Goal: Information Seeking & Learning: Understand process/instructions

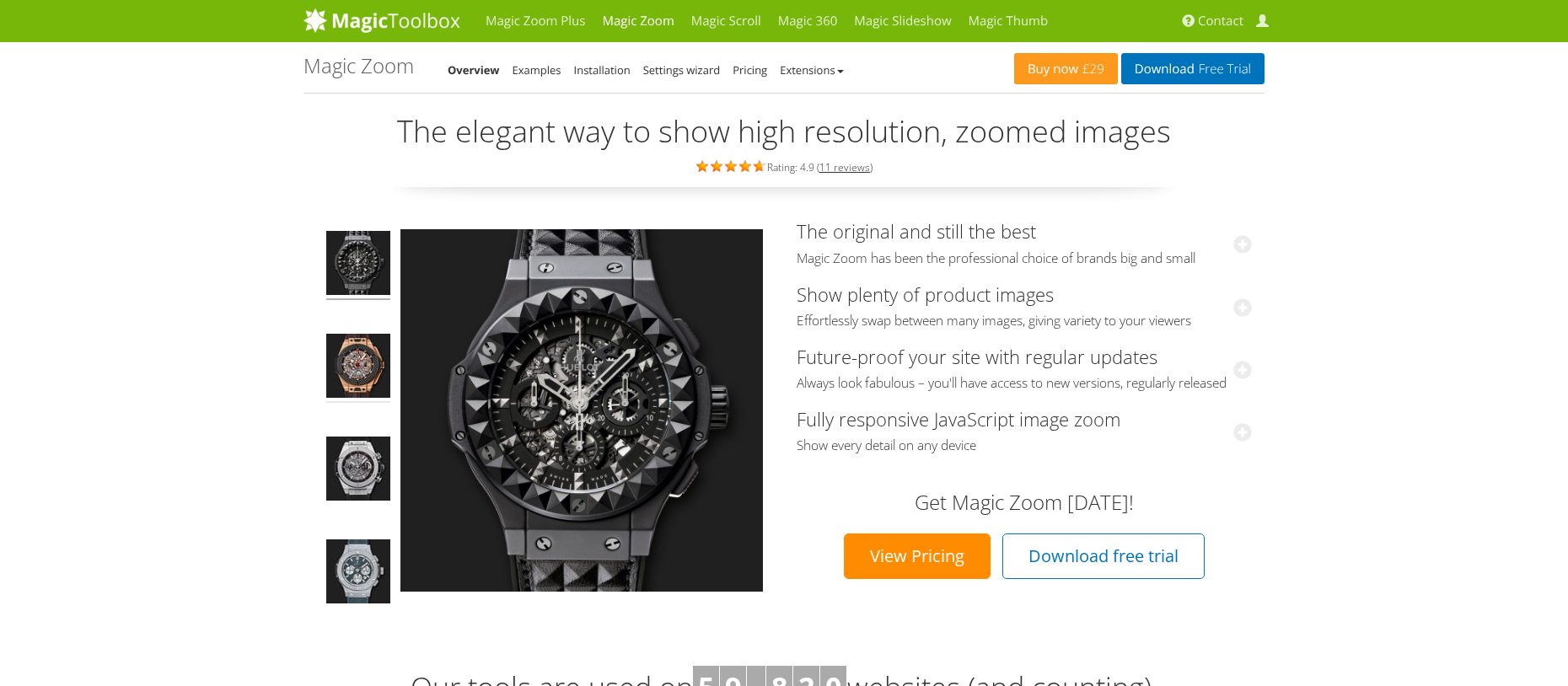
click at [360, 359] on img at bounding box center [358, 368] width 64 height 69
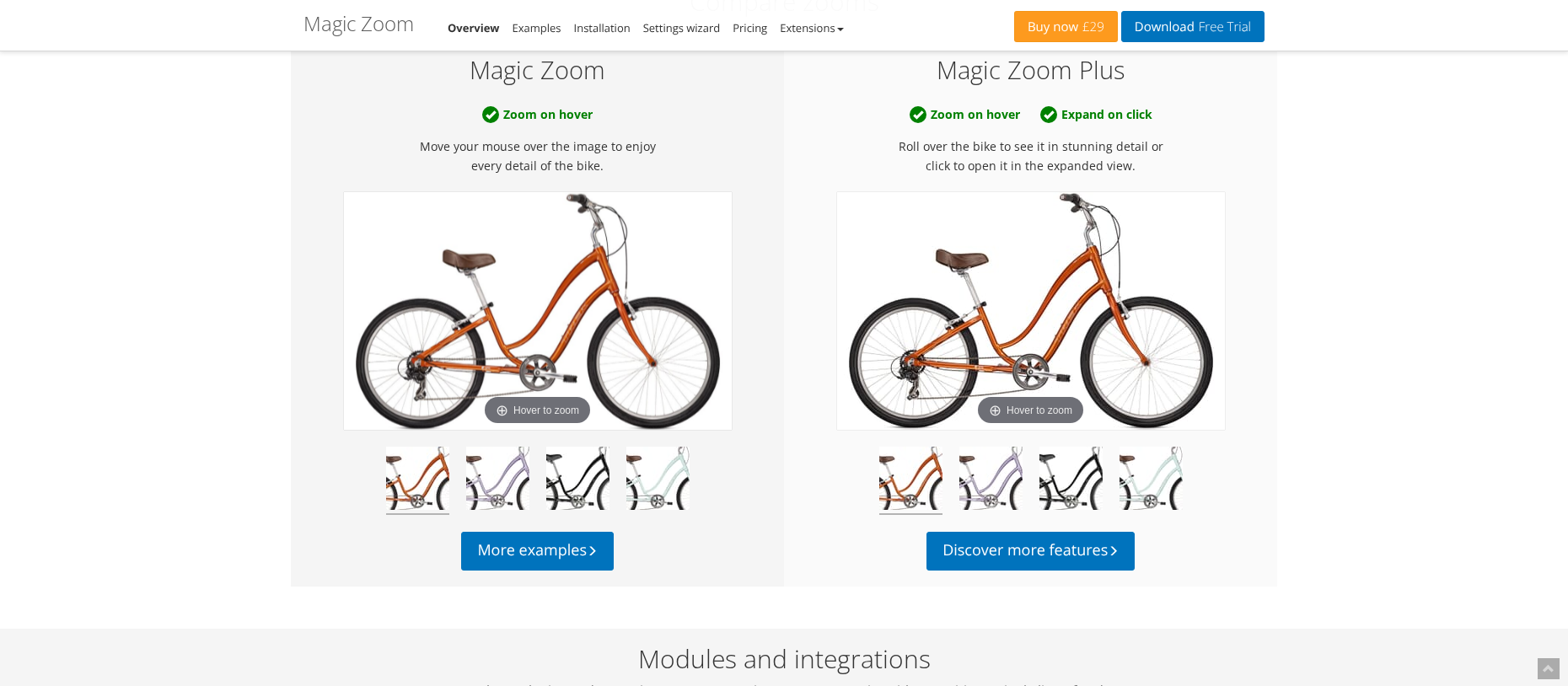
scroll to position [843, 0]
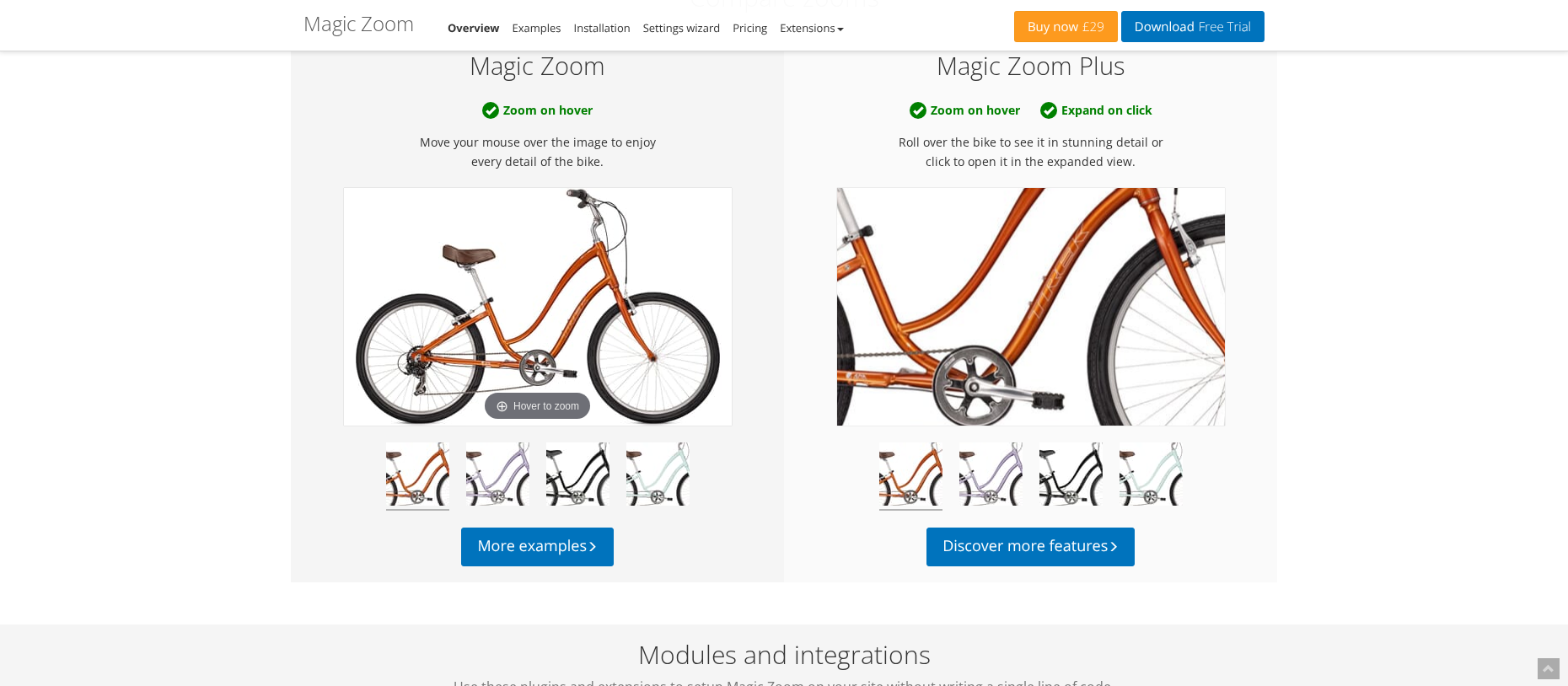
click at [1055, 336] on img at bounding box center [1031, 307] width 388 height 238
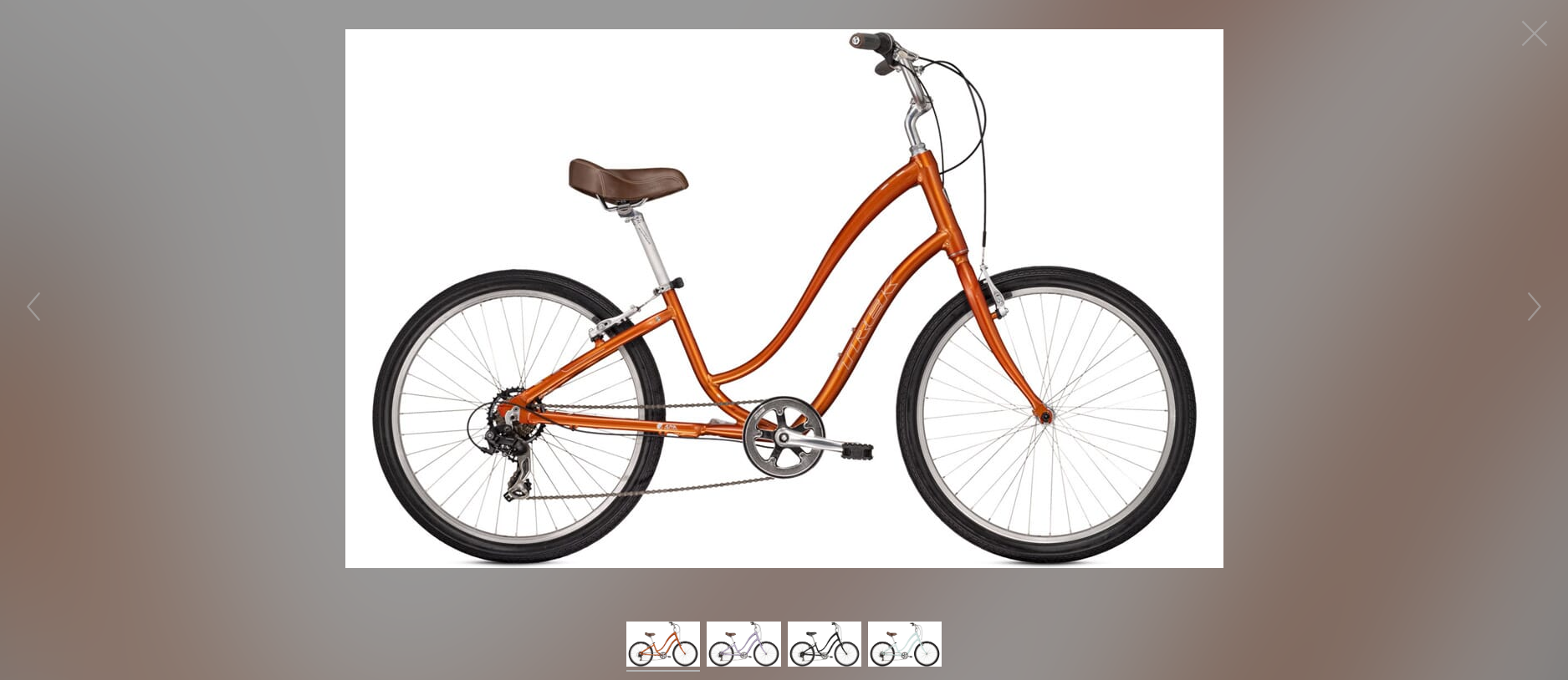
click at [1478, 144] on figure at bounding box center [784, 298] width 1568 height 564
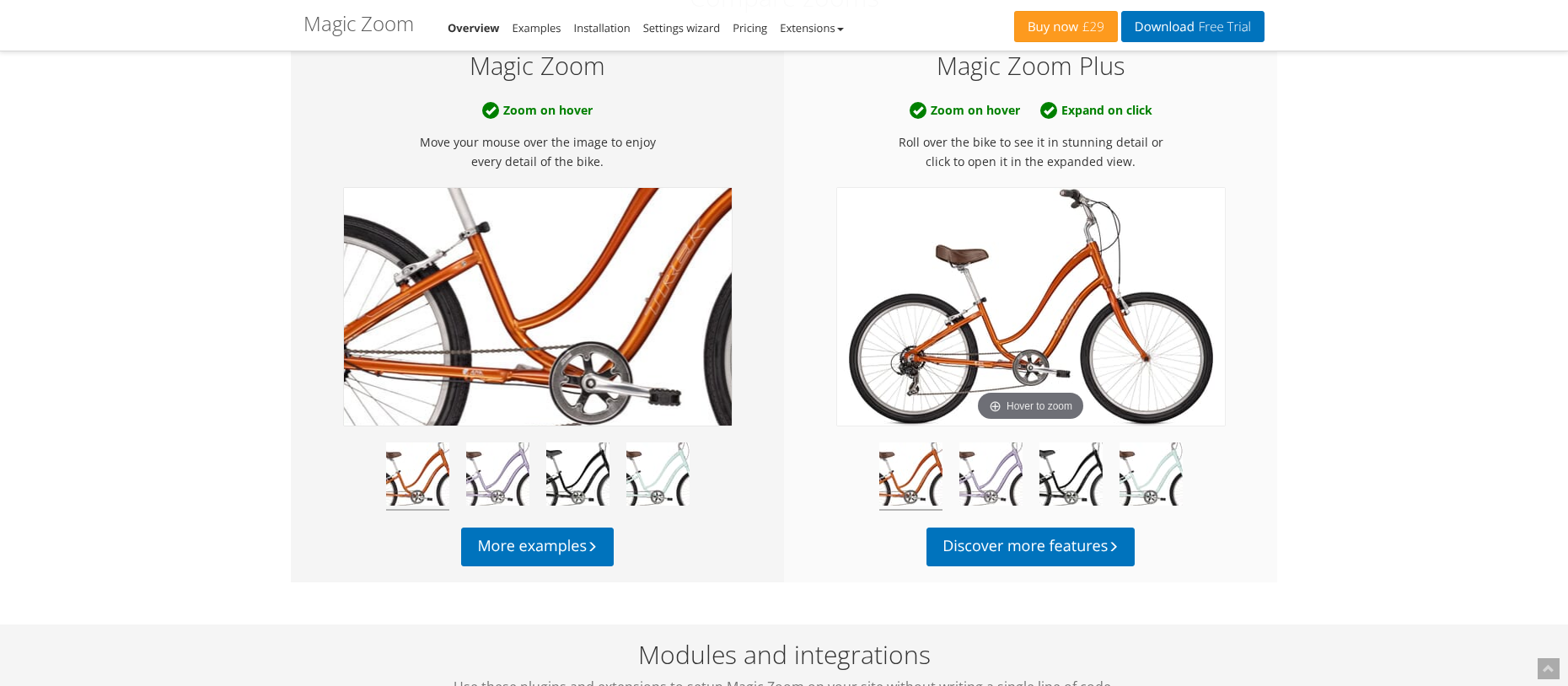
click at [515, 338] on img at bounding box center [538, 307] width 388 height 238
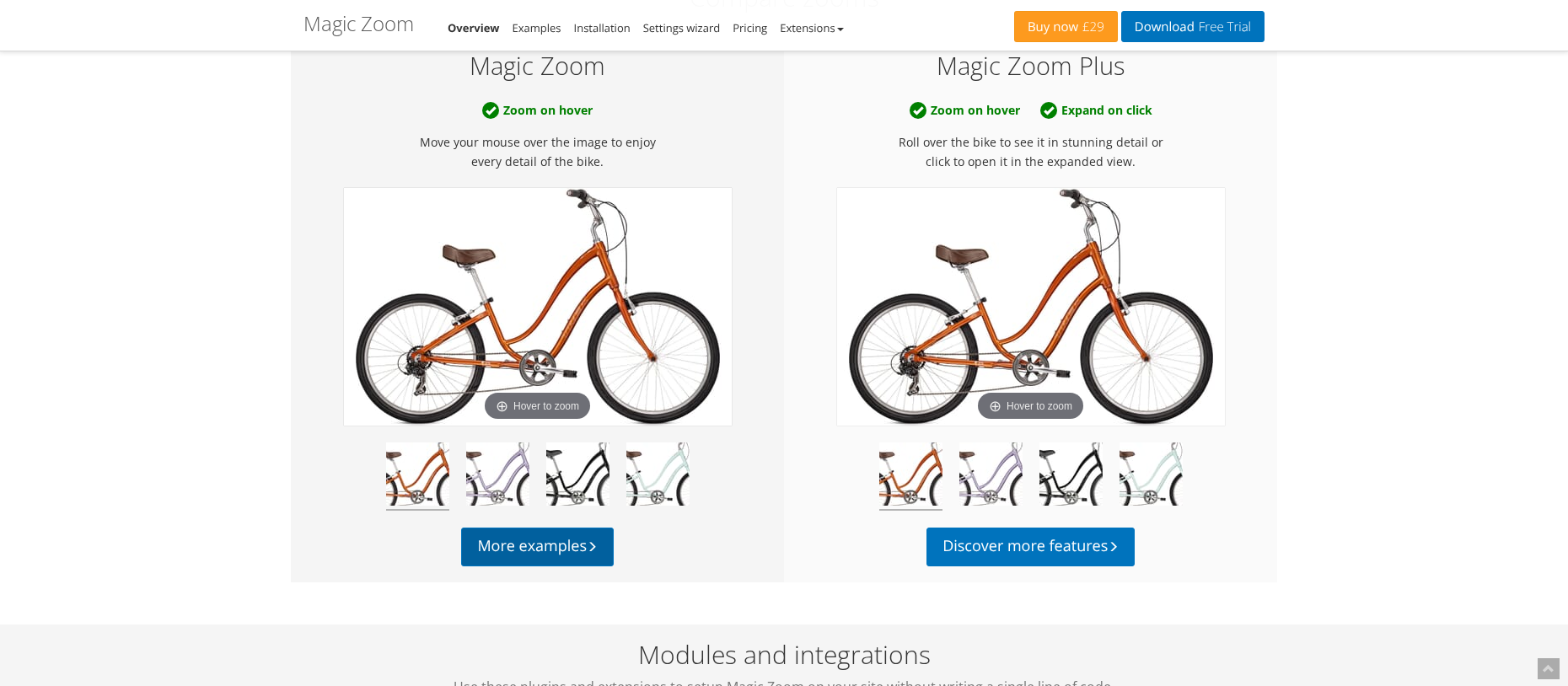
click at [537, 560] on link "More examples" at bounding box center [537, 547] width 152 height 39
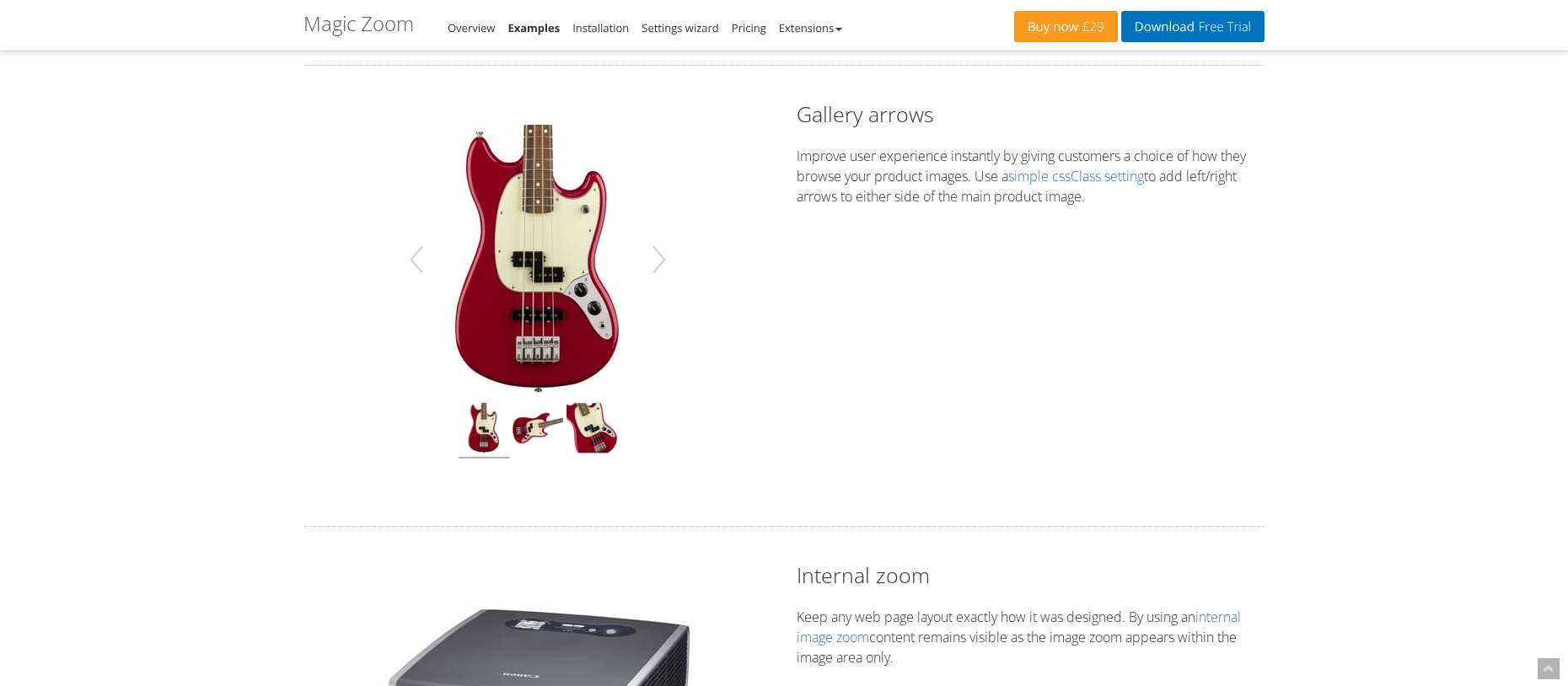
scroll to position [843, 0]
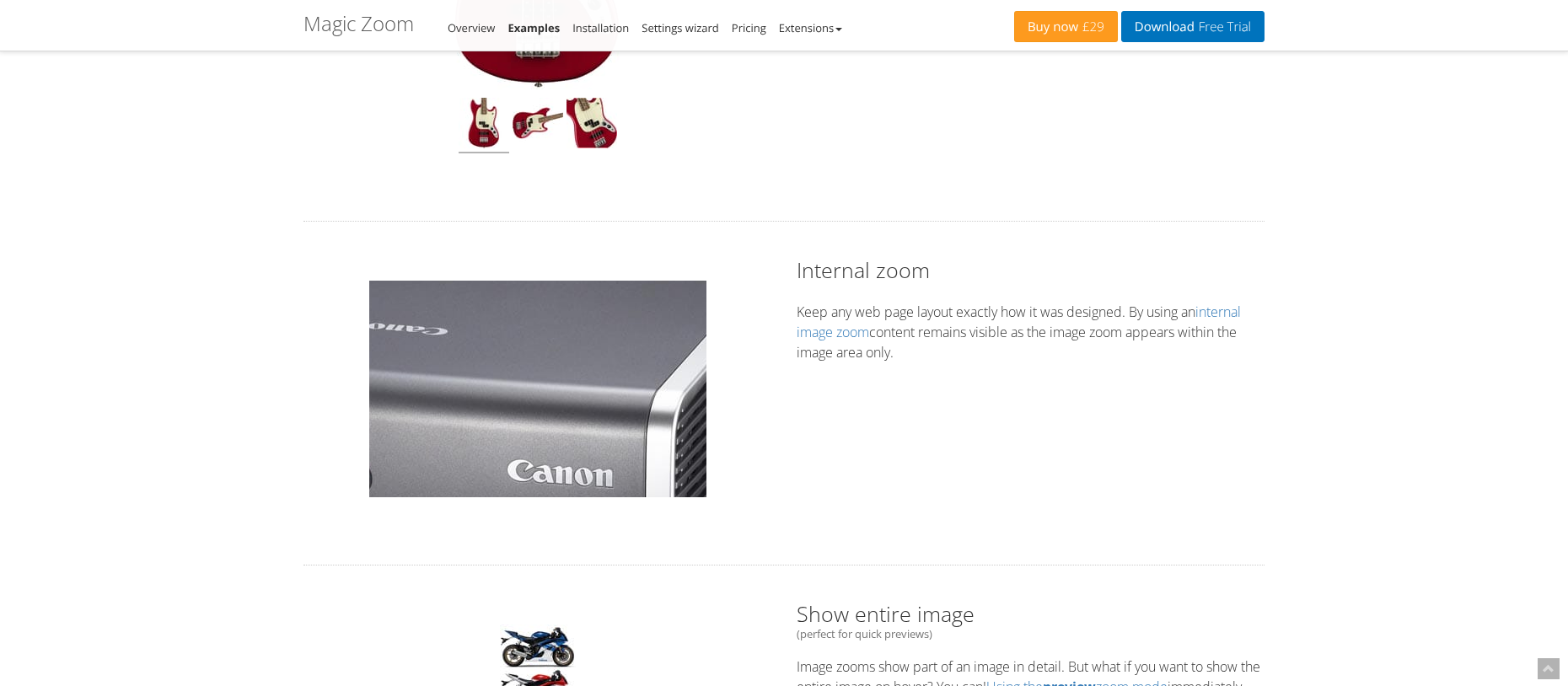
click at [571, 392] on img at bounding box center [538, 389] width 337 height 216
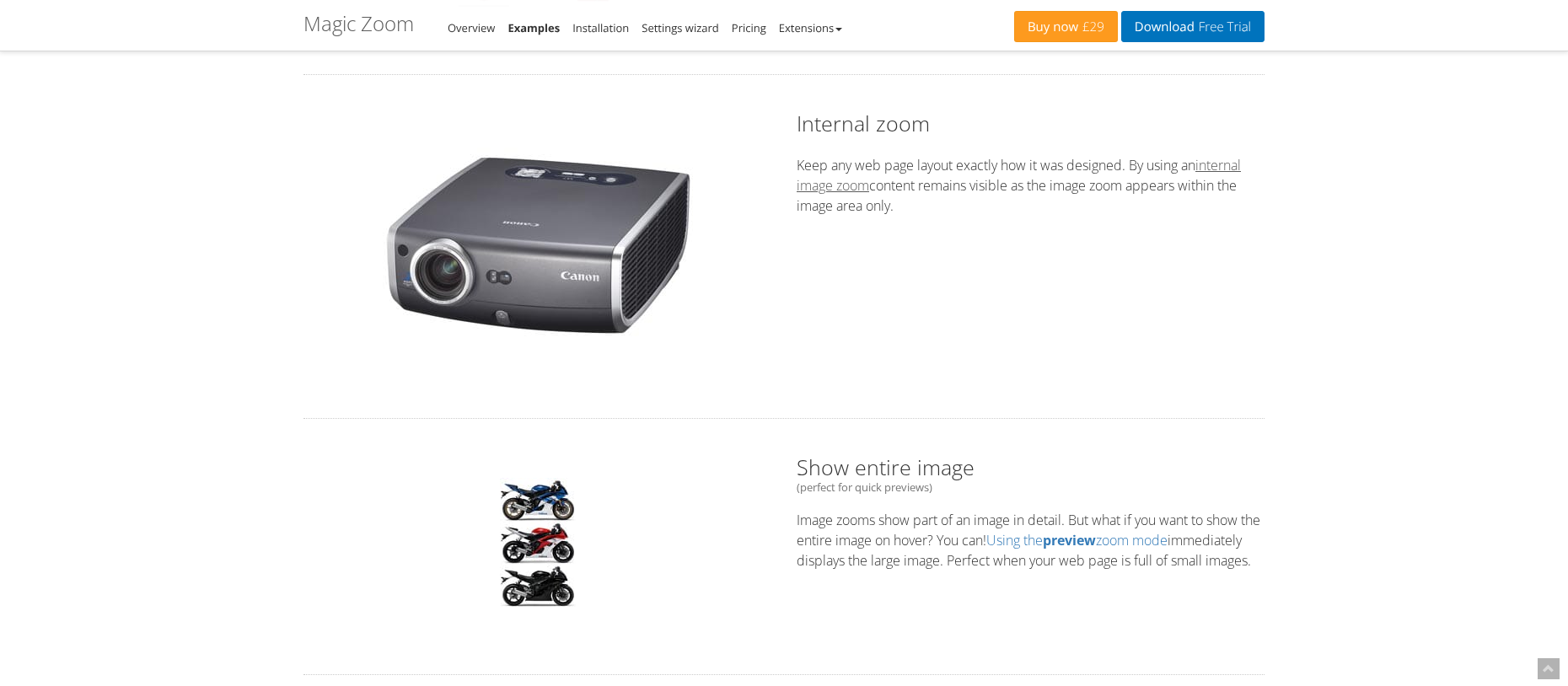
scroll to position [1011, 0]
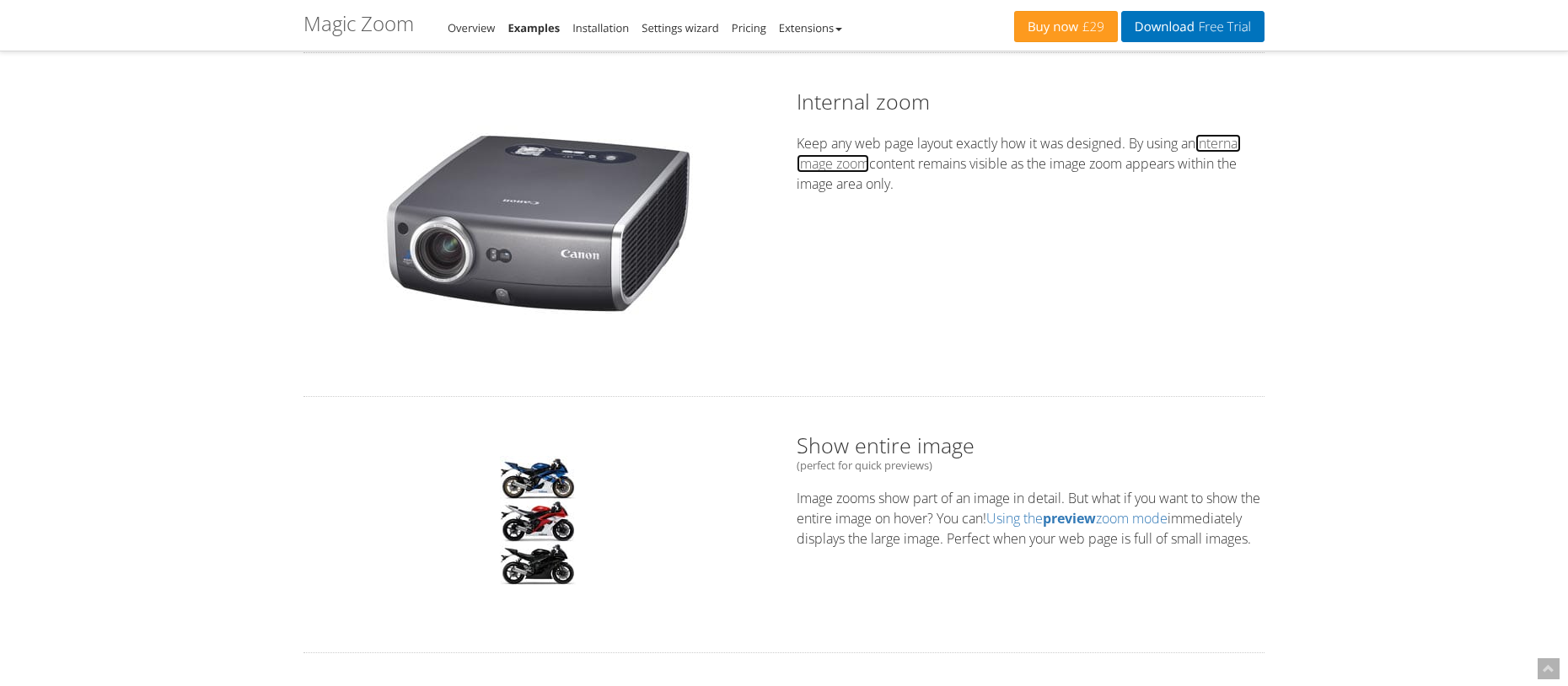
click at [857, 164] on link "internal image zoom" at bounding box center [1019, 154] width 445 height 39
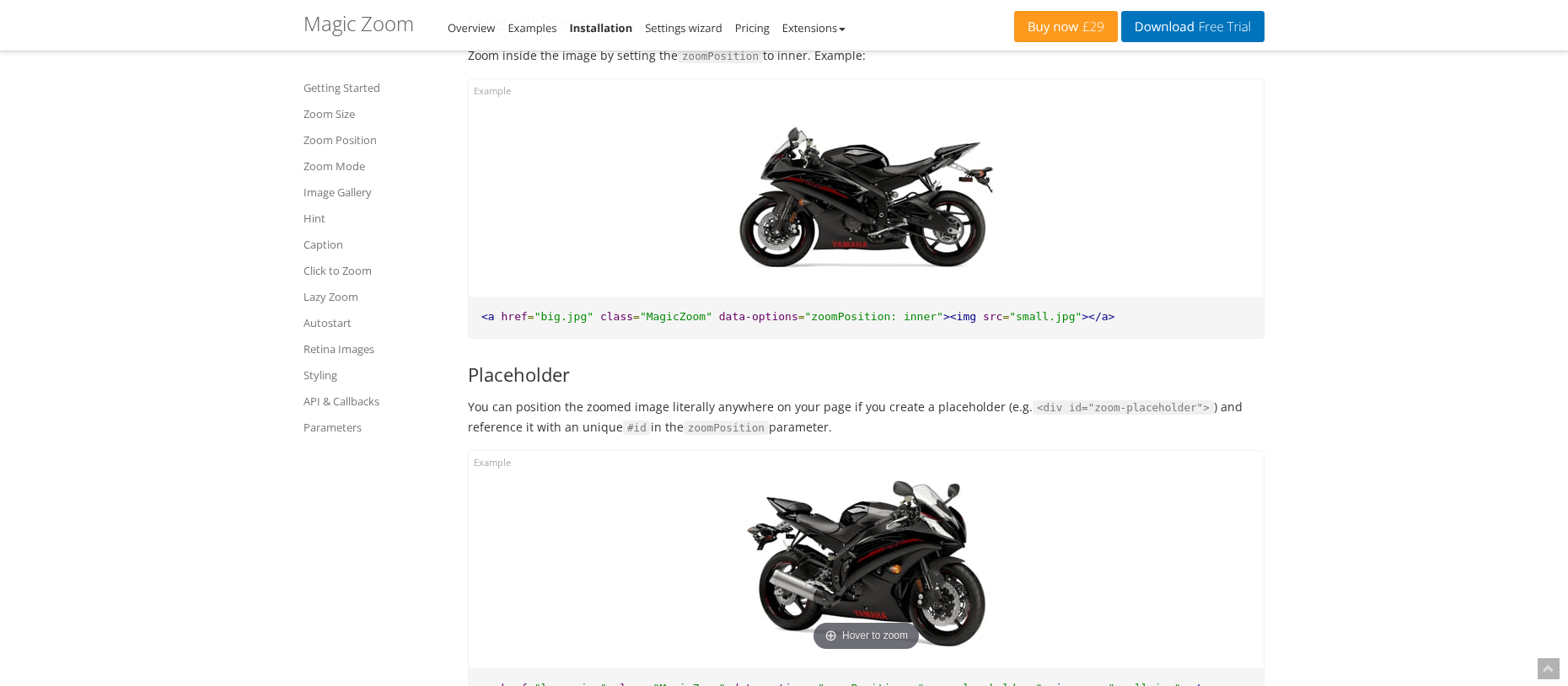
scroll to position [2455, 0]
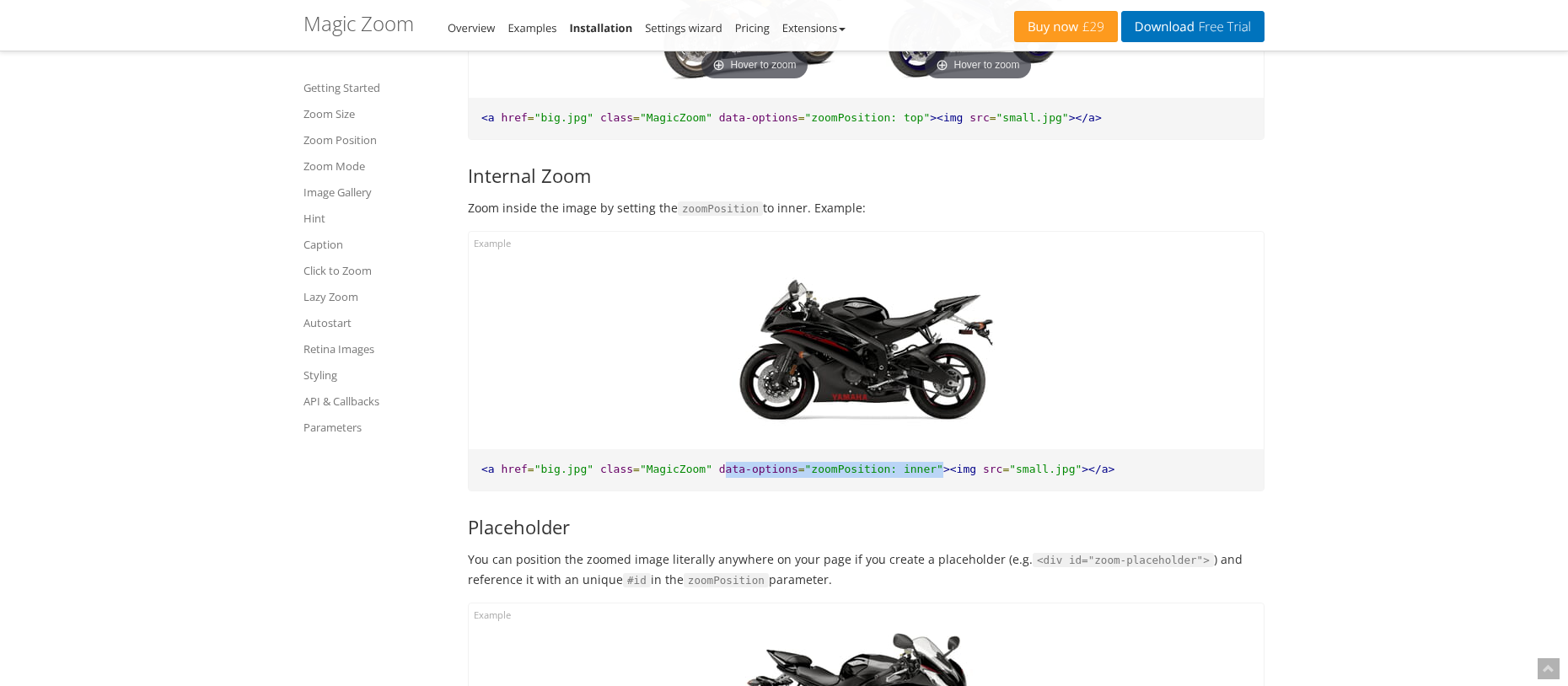
drag, startPoint x: 777, startPoint y: 471, endPoint x: 902, endPoint y: 472, distance: 125.0
click at [902, 472] on pre "<a href = "big.jpg" class = "MagicZoom" data-options = "zoomPosition: inner" ><…" at bounding box center [866, 470] width 795 height 41
click at [931, 254] on div "Hover to zoom" at bounding box center [866, 340] width 795 height 217
click at [339, 397] on link "API & Callbacks" at bounding box center [376, 402] width 144 height 21
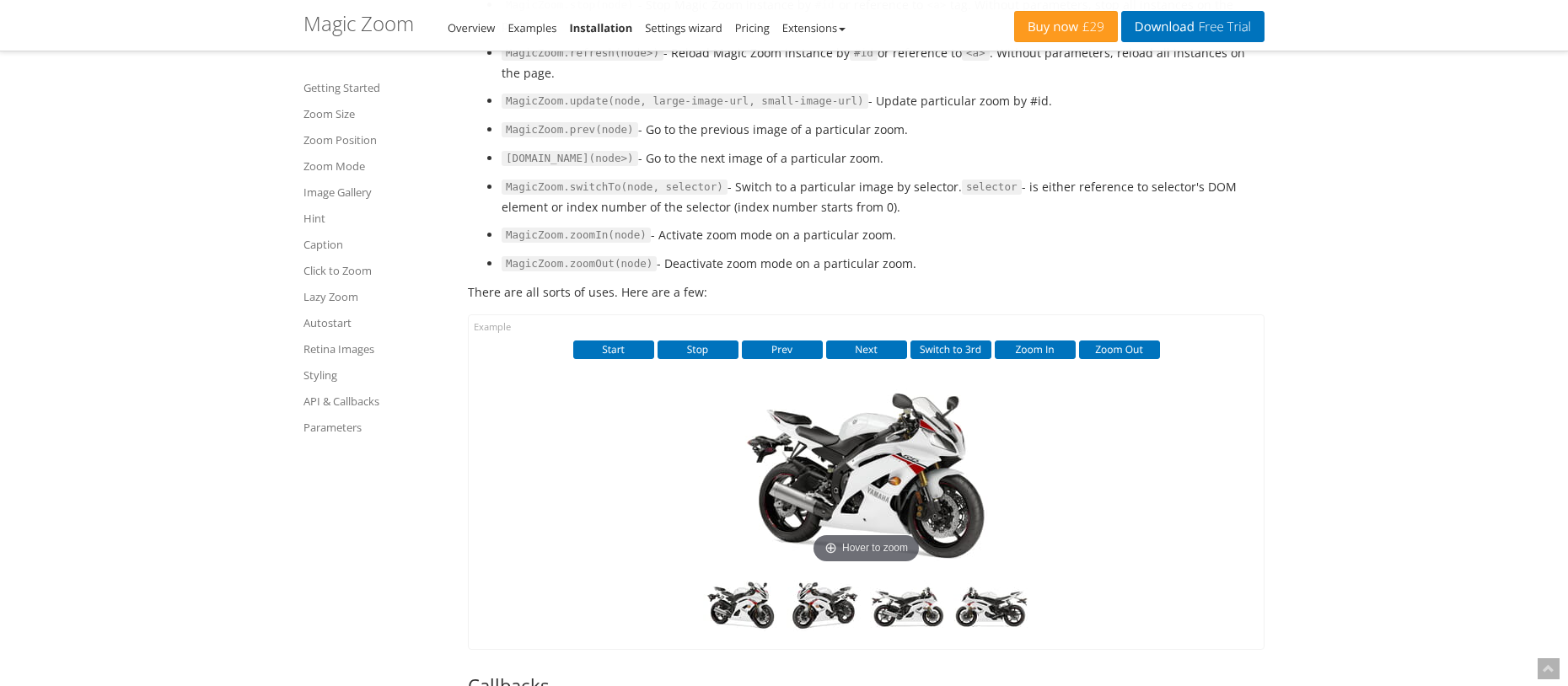
scroll to position [11548, 0]
click at [620, 359] on button "Start" at bounding box center [613, 350] width 81 height 19
click at [725, 359] on button "Stop" at bounding box center [697, 350] width 81 height 19
click at [778, 359] on button "Prev" at bounding box center [782, 350] width 81 height 19
click at [869, 359] on button "Next" at bounding box center [866, 350] width 81 height 19
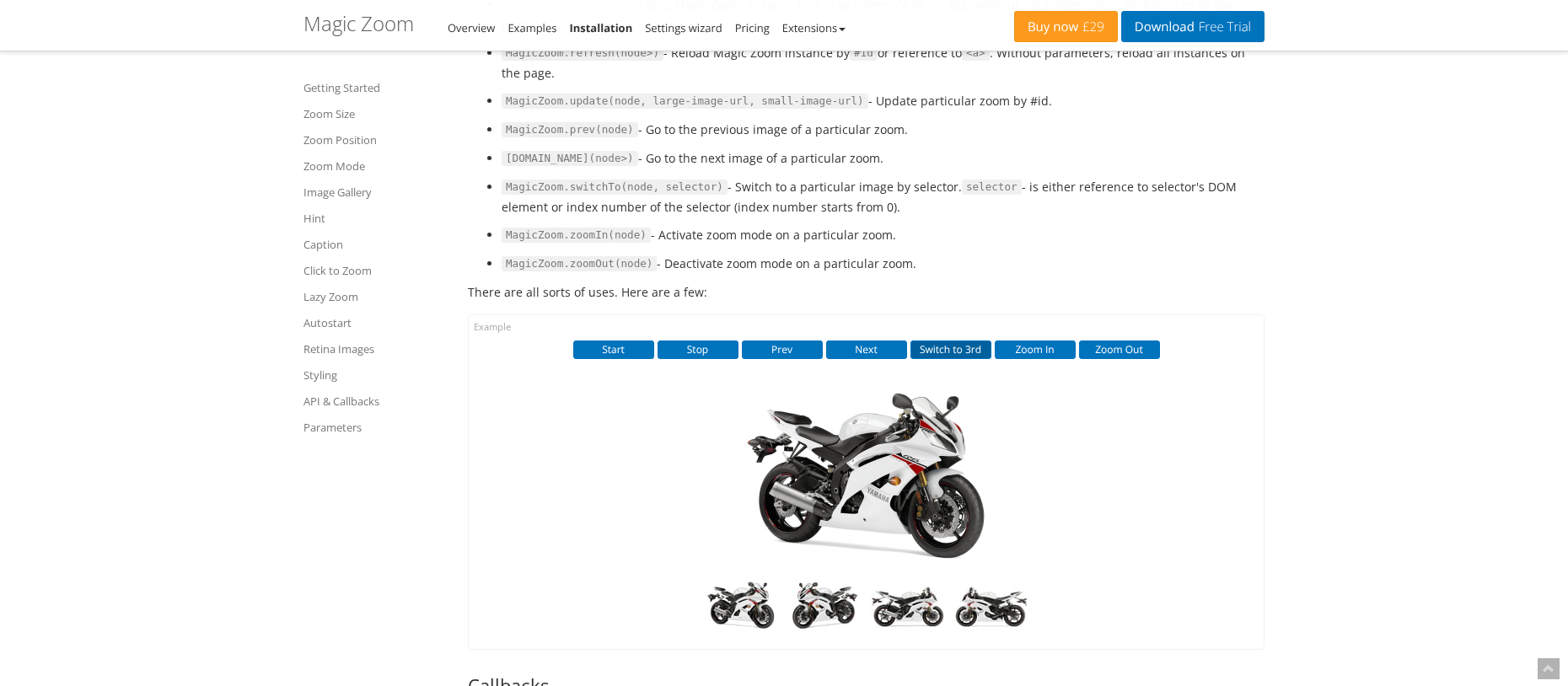
click at [944, 359] on button "Switch to 3rd" at bounding box center [951, 350] width 81 height 19
click at [1037, 359] on button "Zoom In" at bounding box center [1035, 350] width 81 height 19
click at [936, 521] on img at bounding box center [866, 478] width 269 height 180
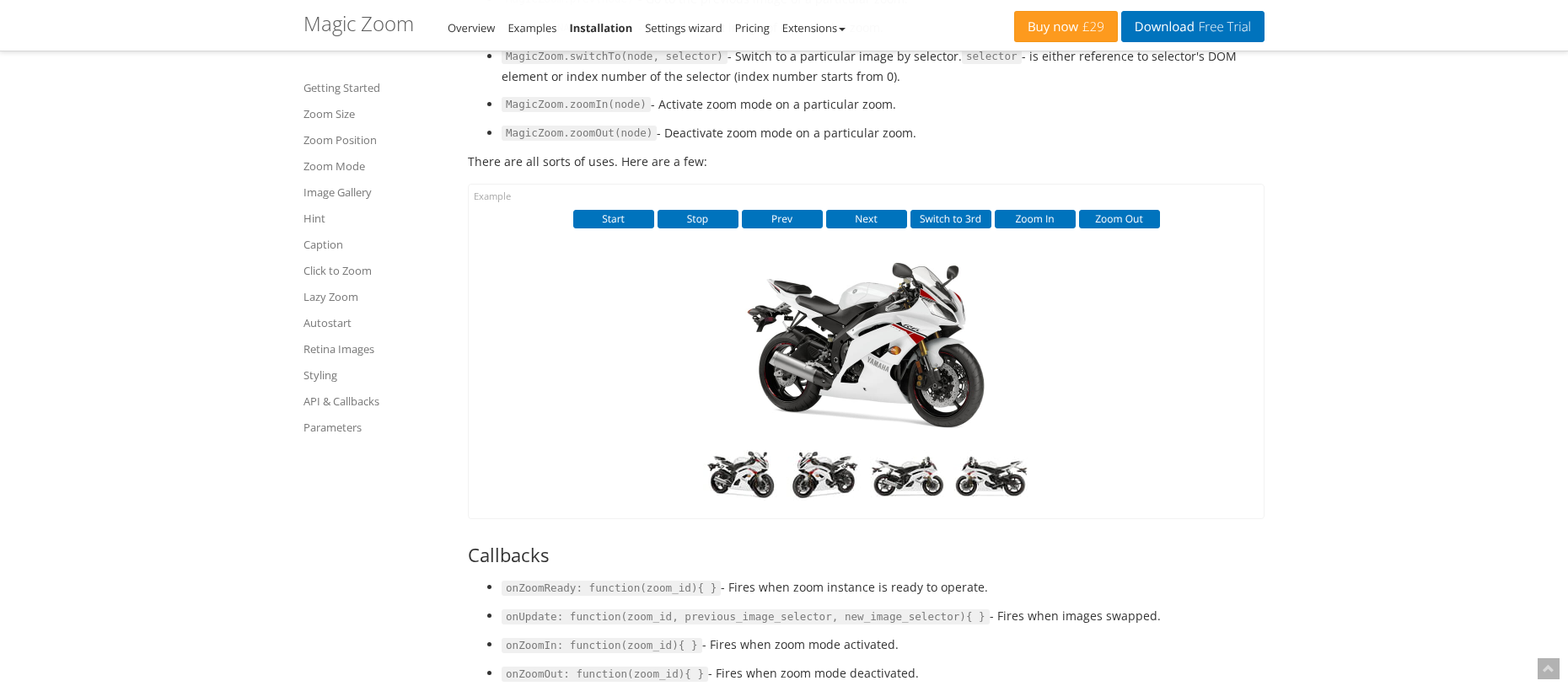
scroll to position [11801, 0]
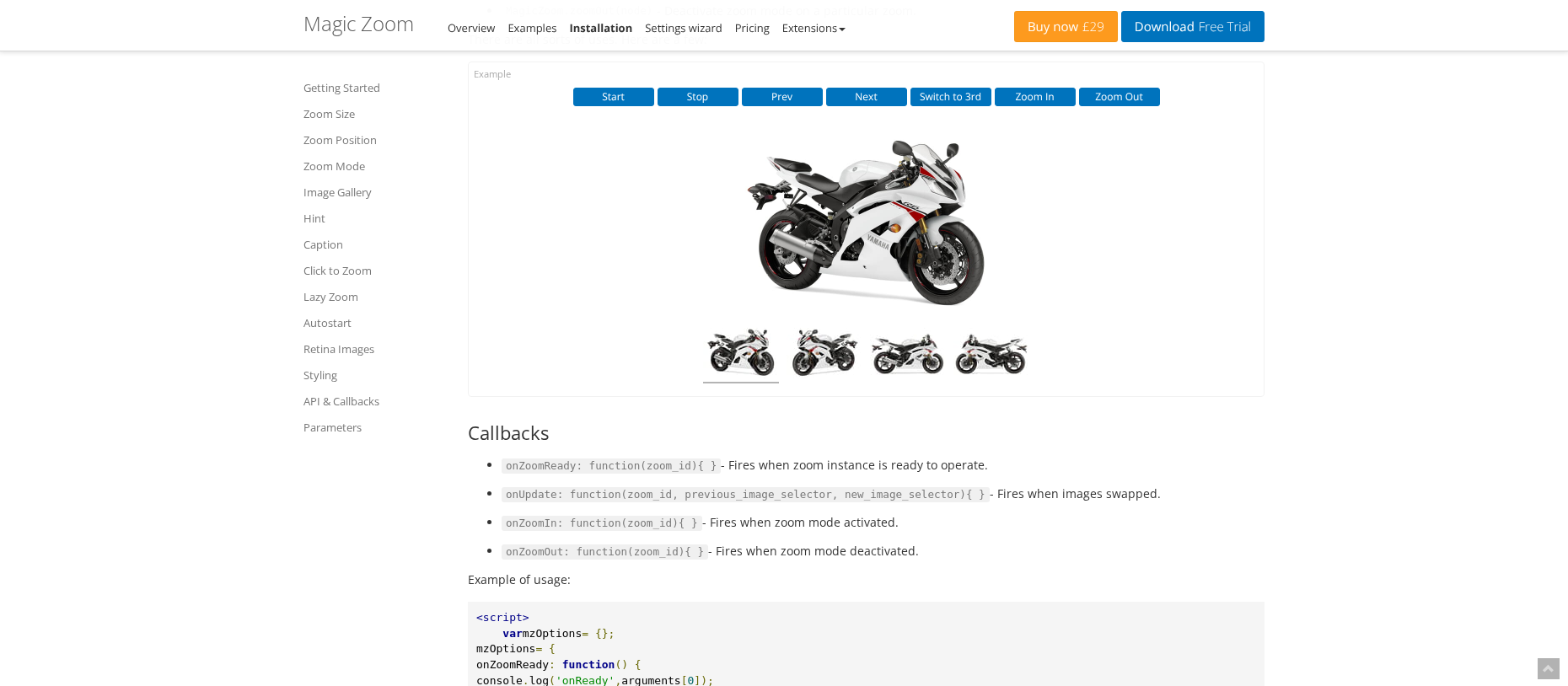
click at [1036, 110] on div "Start Stop Prev Next Switch to 3rd Zoom In Zoom Out" at bounding box center [866, 99] width 770 height 22
click at [1036, 106] on button "Zoom In" at bounding box center [1035, 97] width 81 height 19
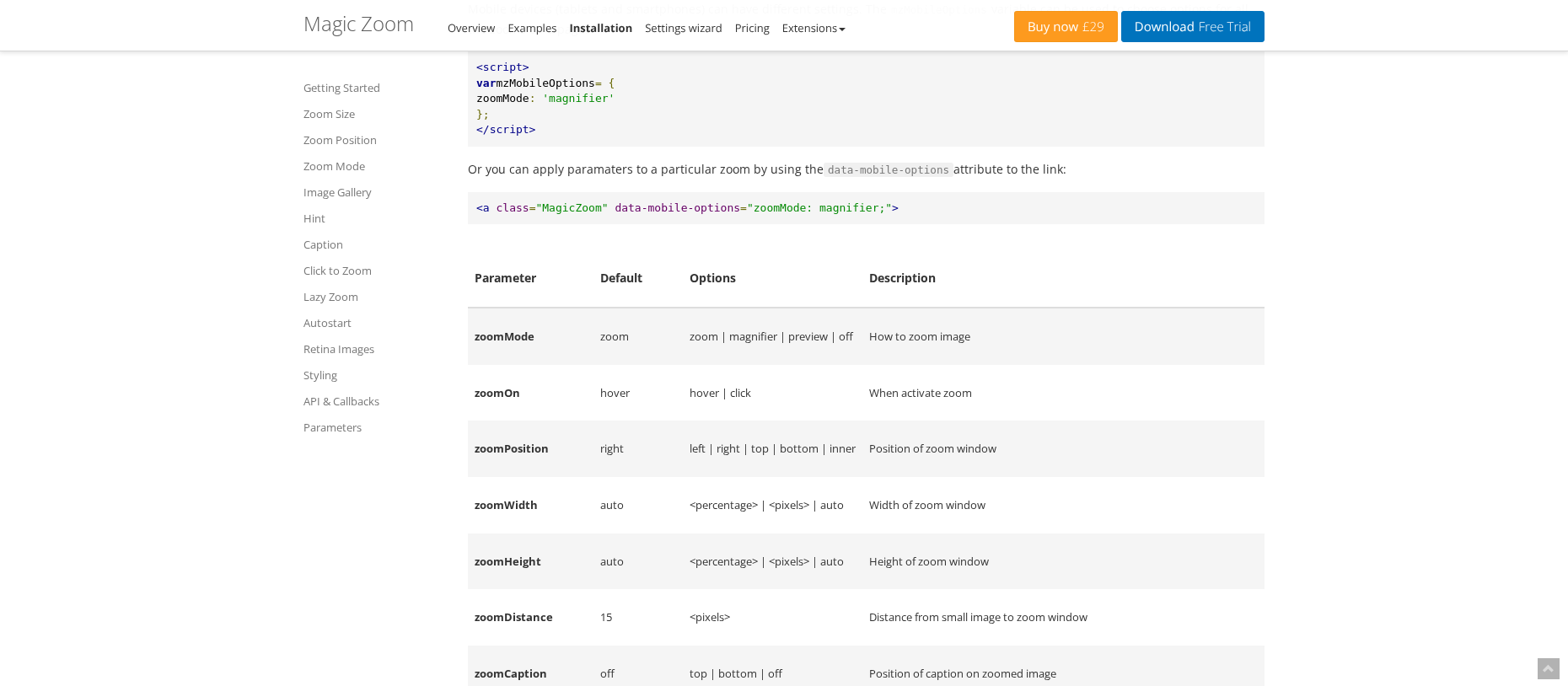
scroll to position [13066, 0]
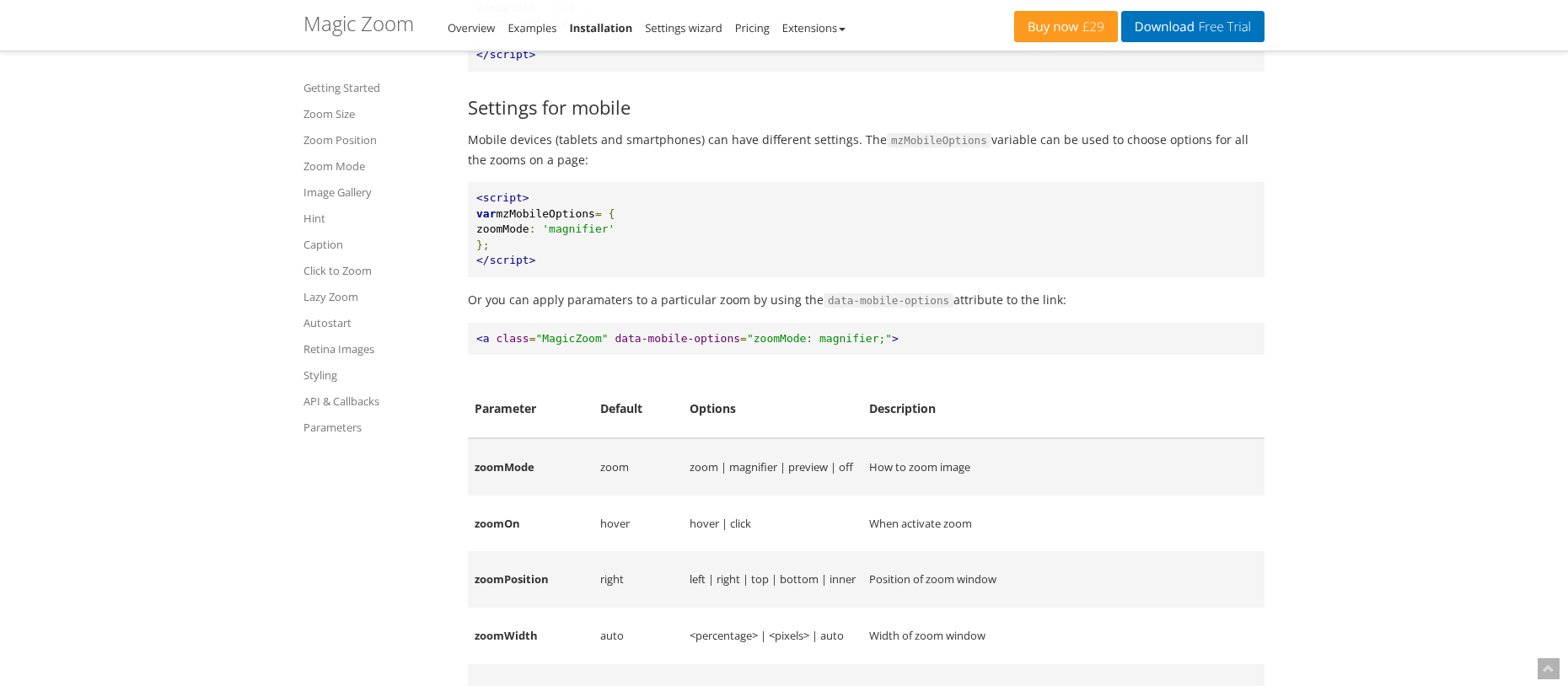
scroll to position [12897, 0]
